Goal: Information Seeking & Learning: Learn about a topic

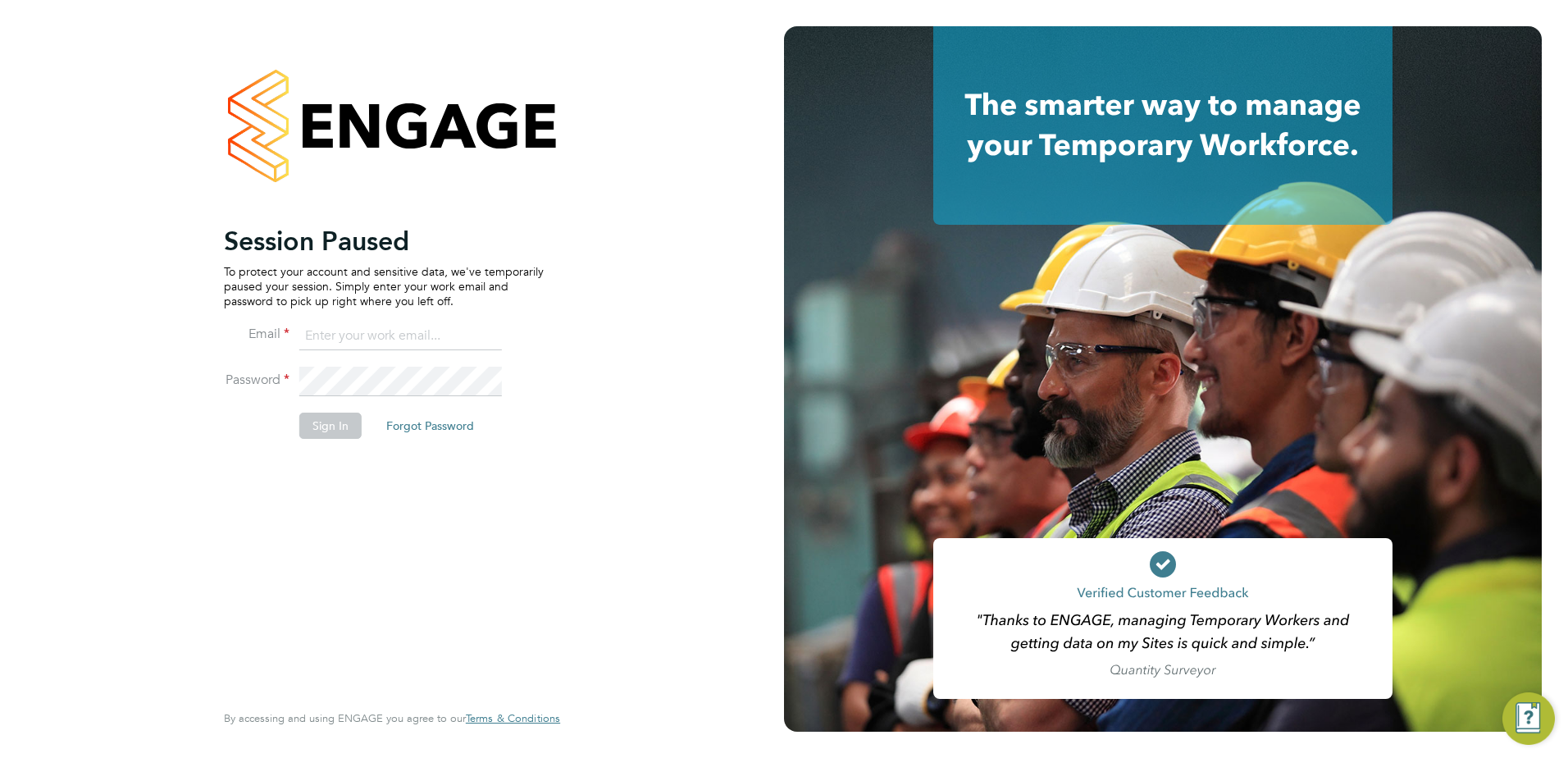
type input "fesouth@protocol.co.uk"
click at [328, 416] on button "Sign In" at bounding box center [330, 426] width 62 height 27
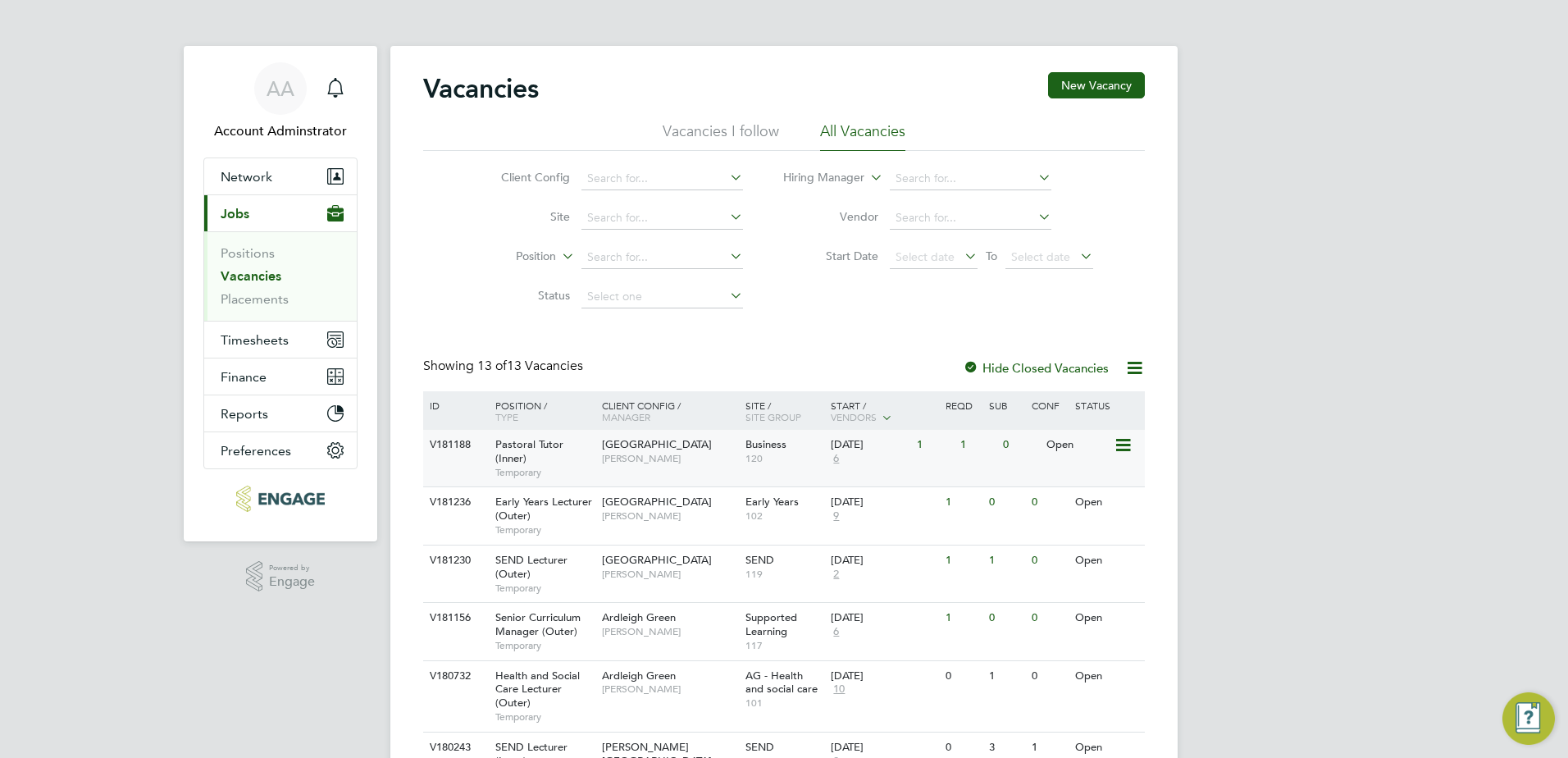
click at [519, 439] on span "Pastoral Tutor (Inner)" at bounding box center [529, 451] width 68 height 28
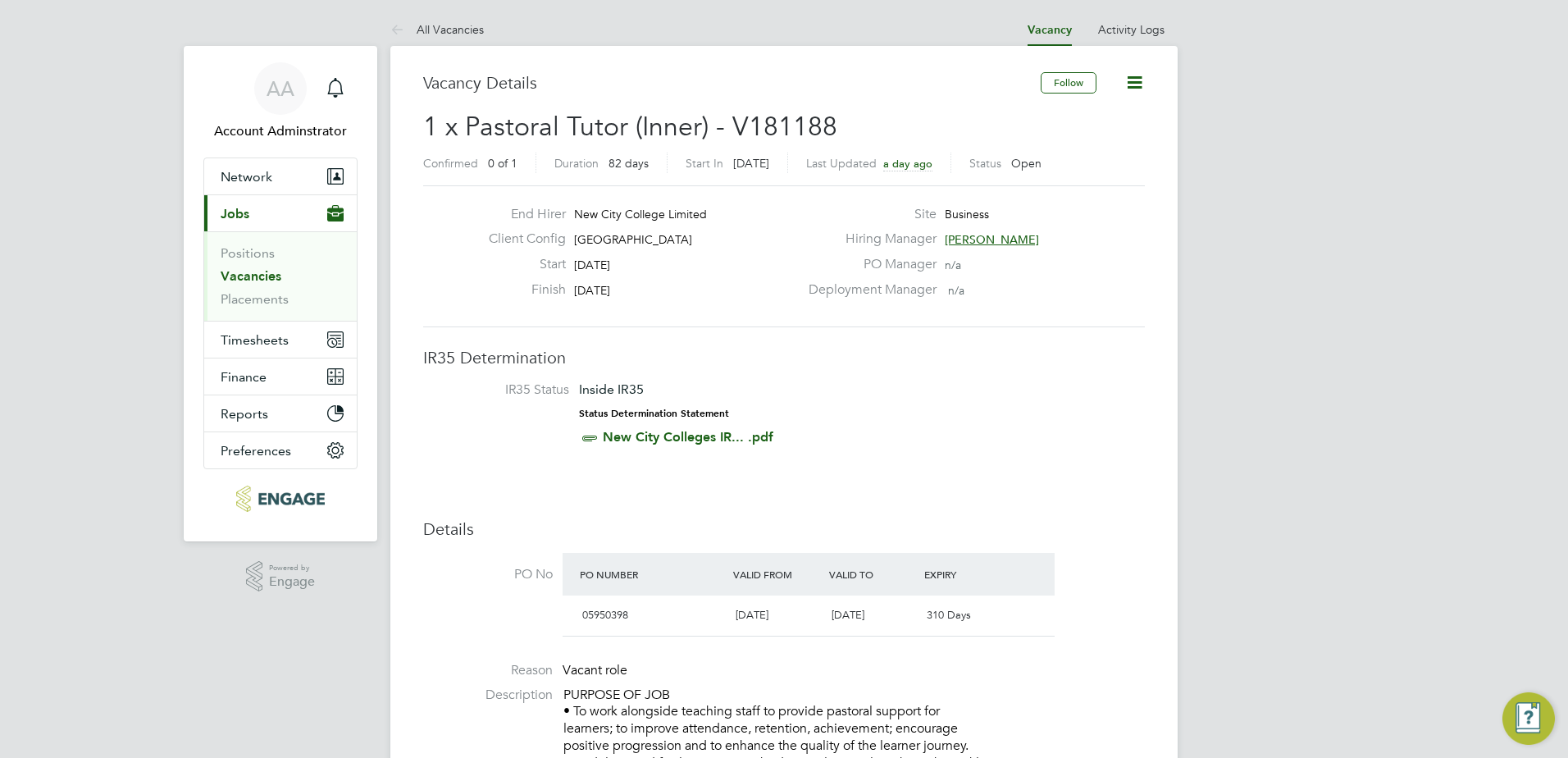
click at [486, 131] on span "1 x Pastoral Tutor (Inner) - V181188" at bounding box center [630, 127] width 414 height 32
click at [461, 42] on li "All Vacancies" at bounding box center [437, 30] width 94 height 33
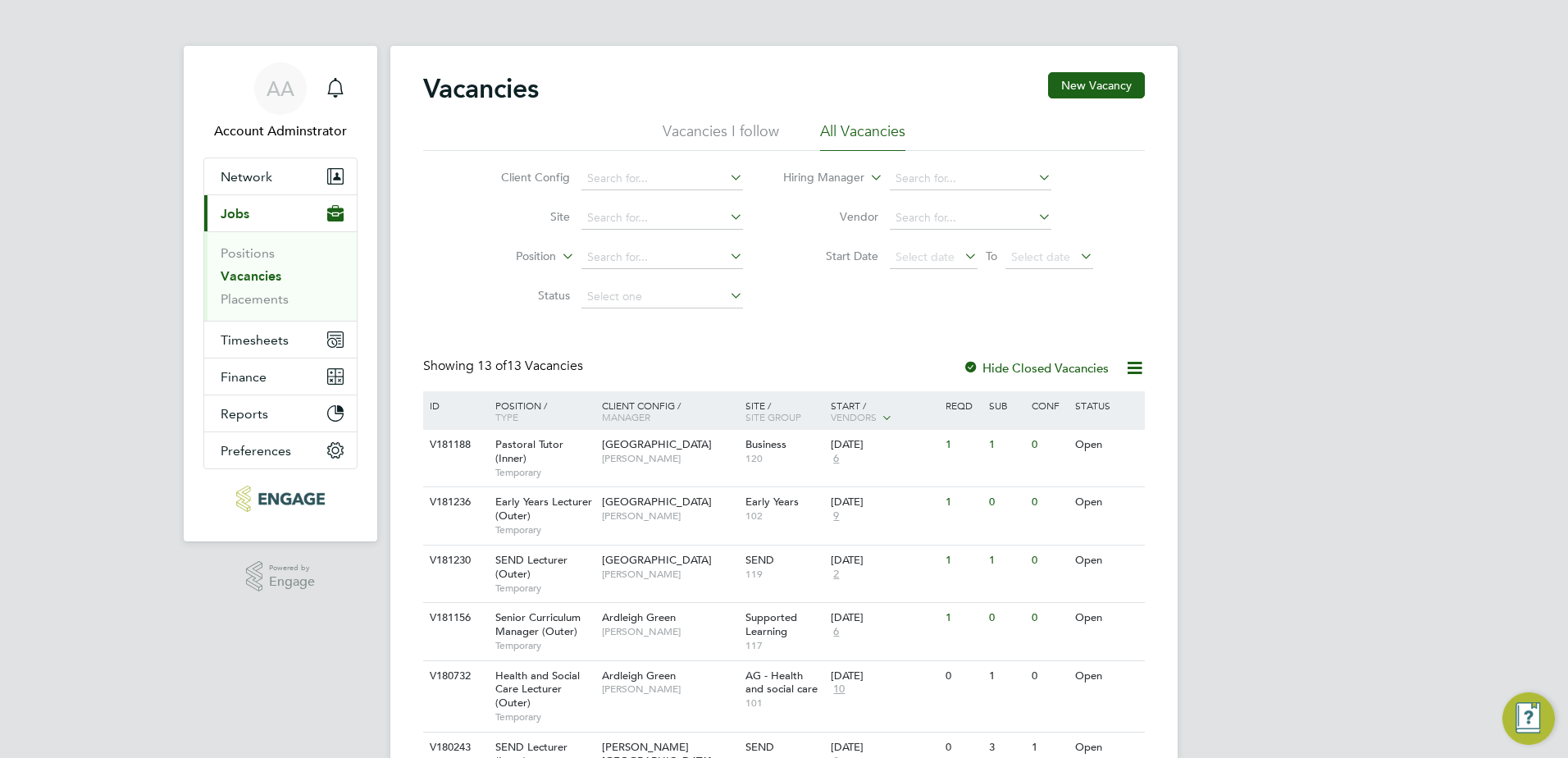
click at [621, 117] on div "Vacancies New Vacancy" at bounding box center [784, 96] width 721 height 49
click at [476, 90] on h2 "Vacancies" at bounding box center [481, 89] width 116 height 33
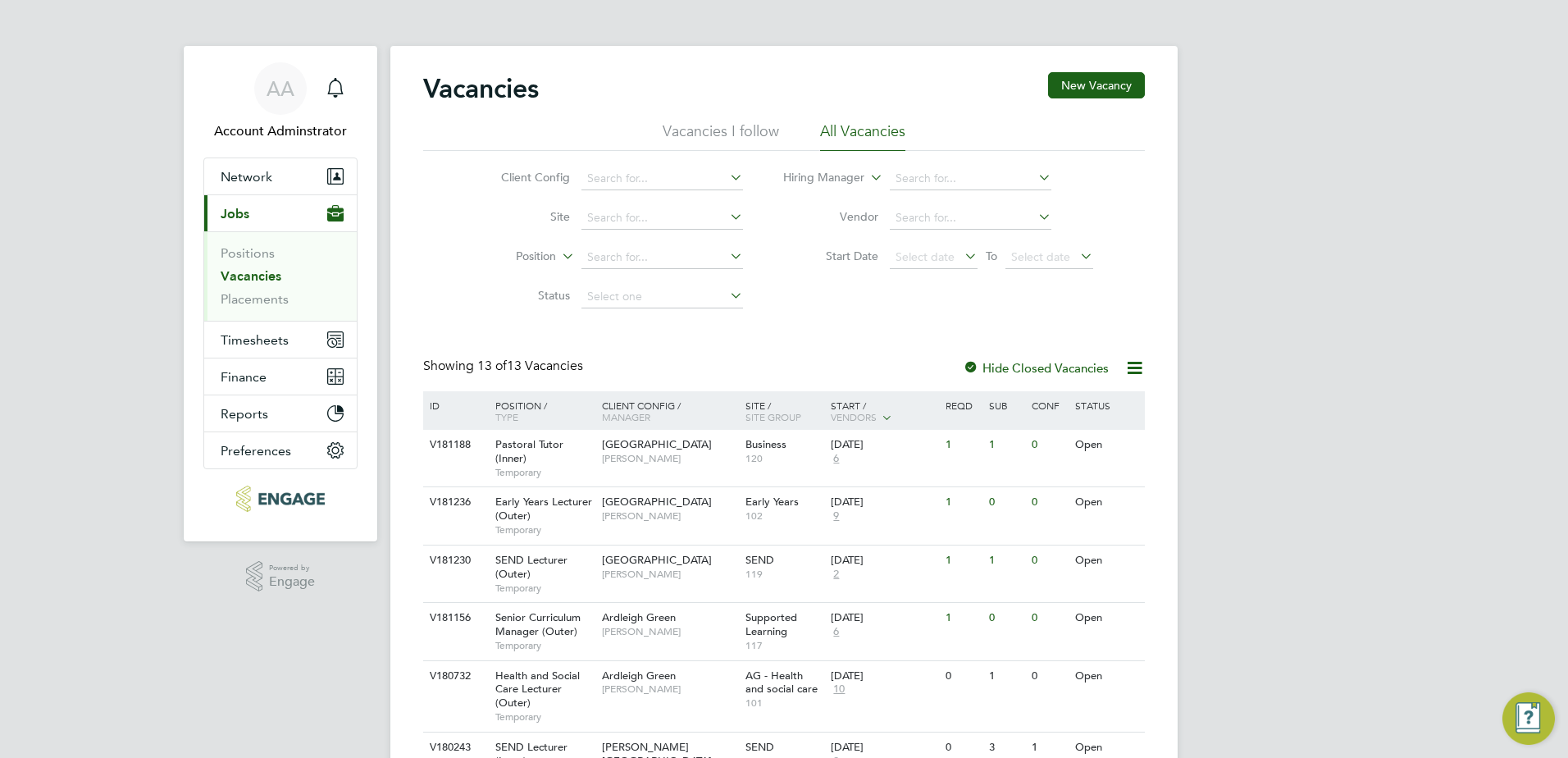
click at [436, 201] on div "Client Config Site Position Status Hiring Manager Vendor Start Date Select date…" at bounding box center [784, 234] width 721 height 166
click at [240, 276] on link "Vacancies" at bounding box center [250, 276] width 60 height 16
click at [1181, 120] on div "AA Account Adminstrator Notifications Applications: Network Team Members Busine…" at bounding box center [784, 647] width 1568 height 1294
click at [1345, 220] on div "AA Account Adminstrator Notifications Applications: Network Team Members Busine…" at bounding box center [784, 647] width 1568 height 1294
